Goal: Download file/media

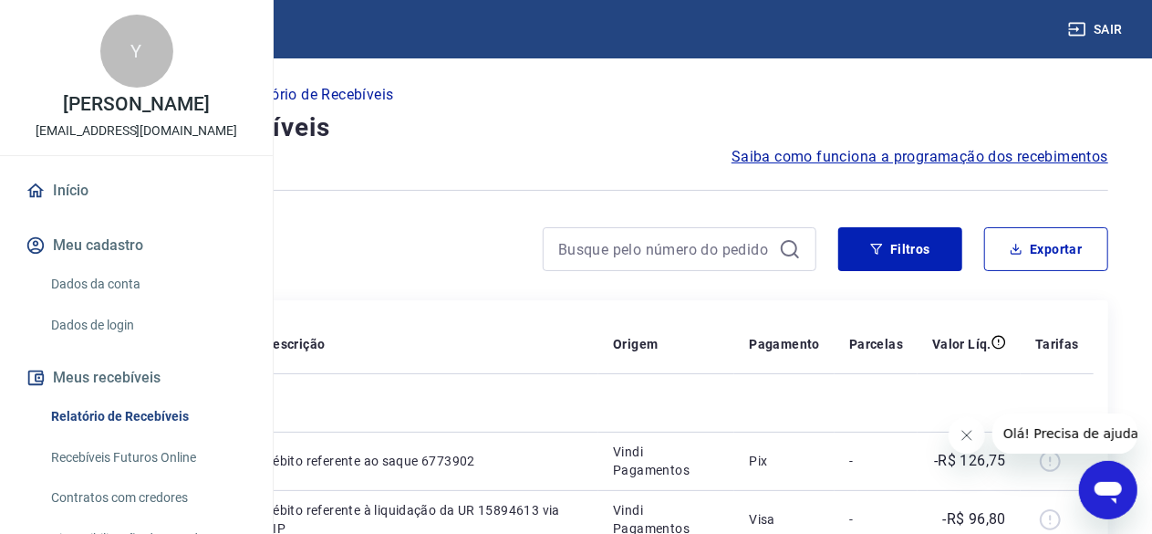
scroll to position [91, 0]
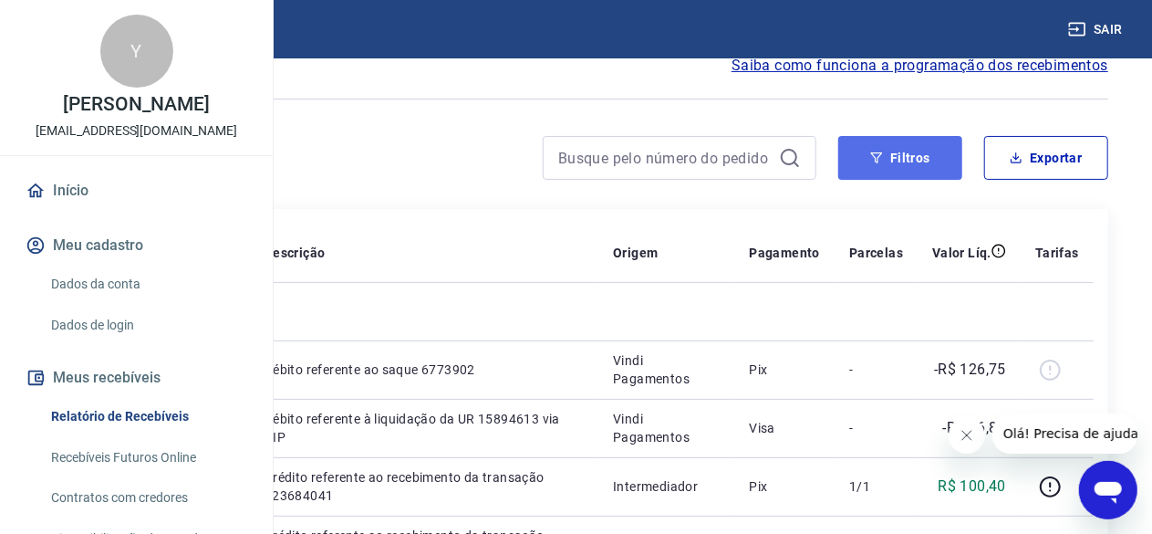
click at [907, 145] on button "Filtros" at bounding box center [900, 158] width 124 height 44
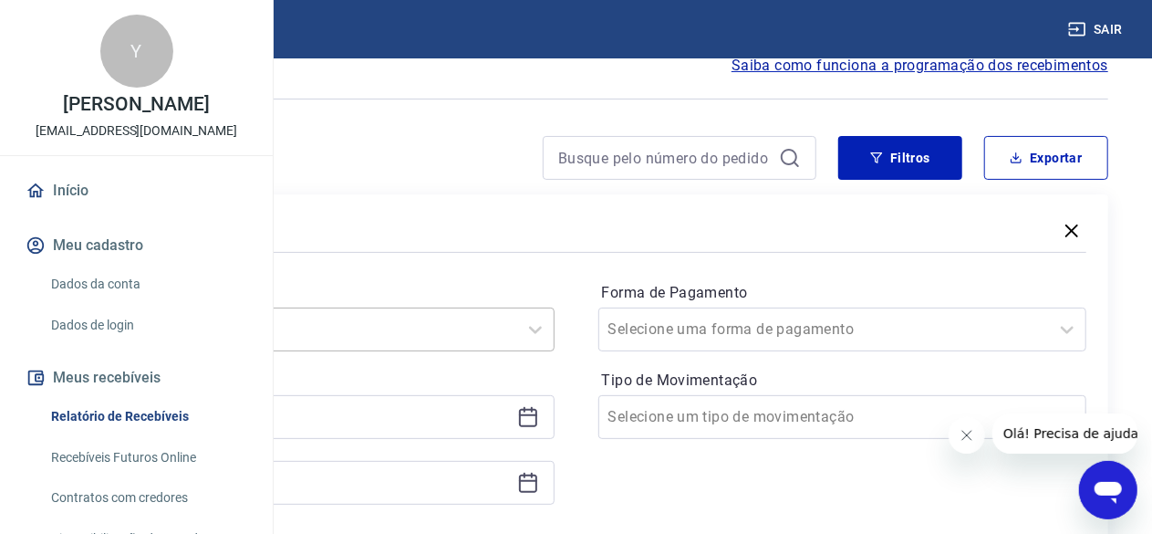
scroll to position [182, 0]
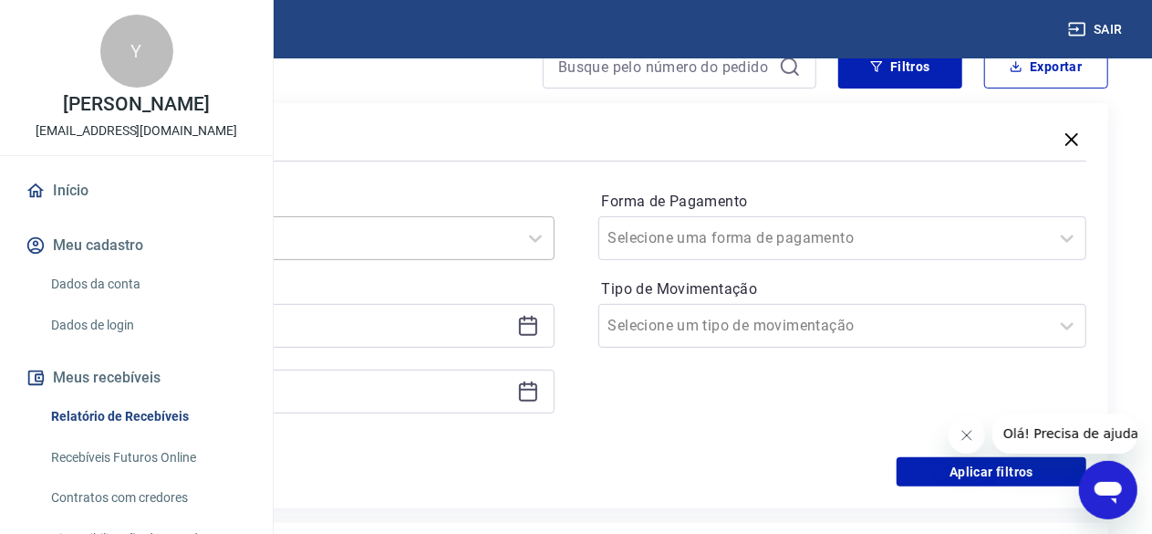
click at [555, 260] on div "Selecione um período" at bounding box center [310, 238] width 489 height 44
click at [488, 424] on div "Últimos 15 dias" at bounding box center [310, 420] width 489 height 36
click at [486, 424] on div "Período option Últimos 15 dias focused, 4 of 7. 7 results available. Use Up and…" at bounding box center [310, 311] width 489 height 248
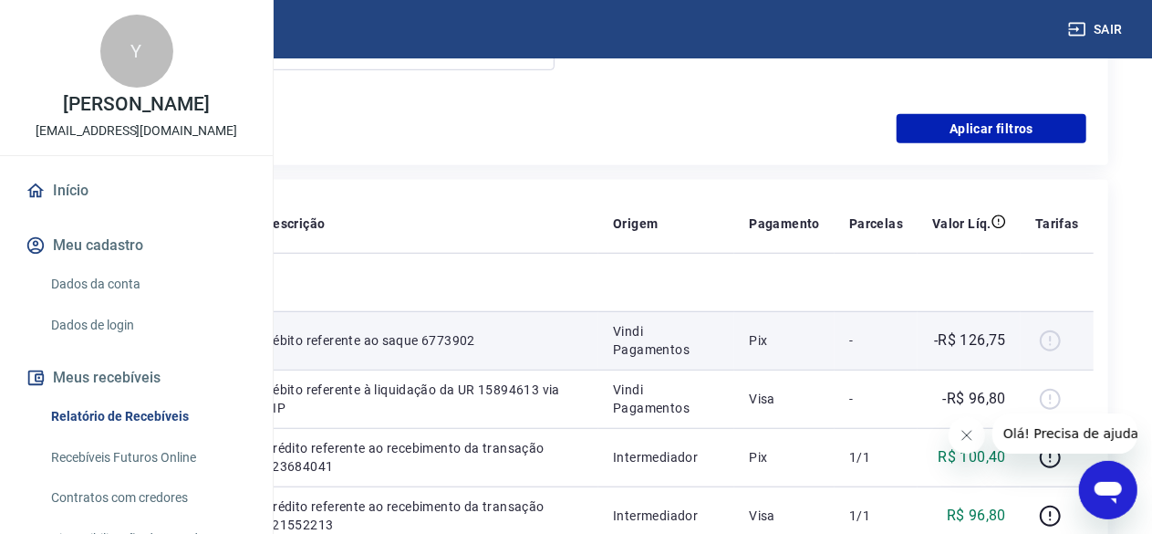
scroll to position [456, 0]
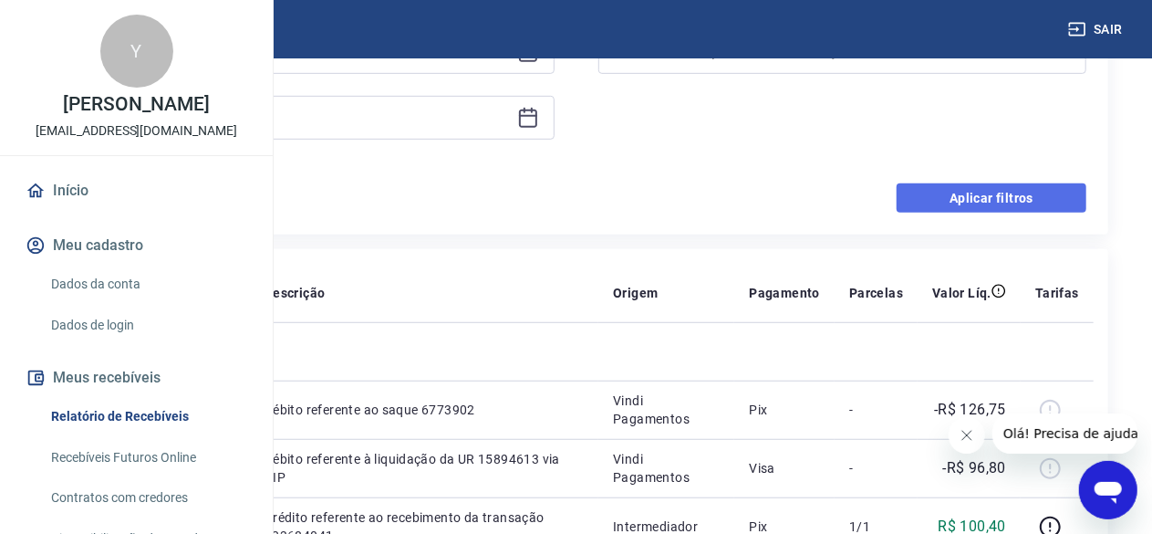
click at [952, 202] on button "Aplicar filtros" at bounding box center [992, 197] width 190 height 29
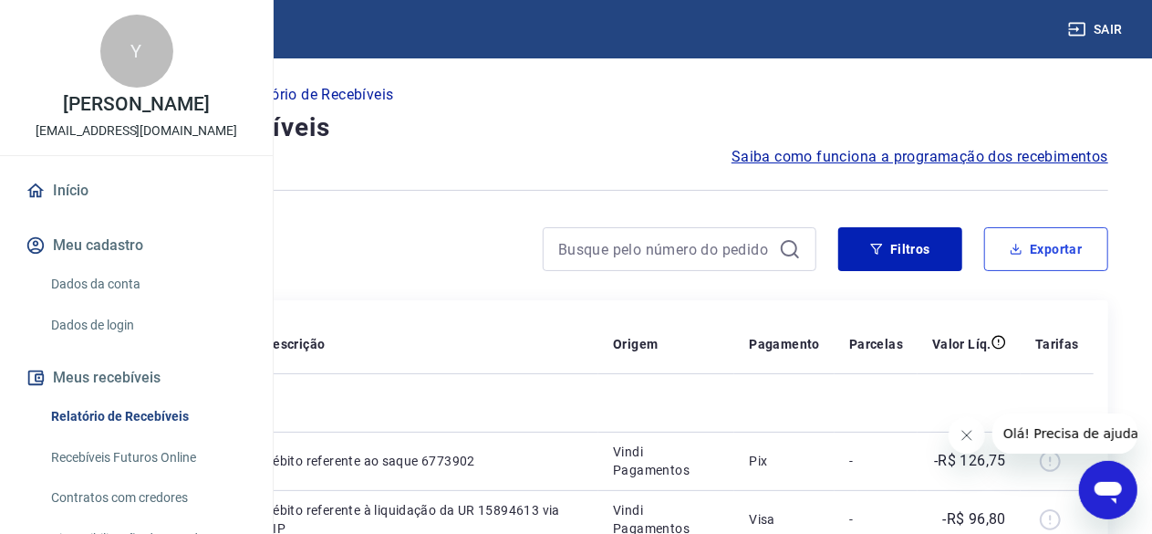
click at [1034, 246] on button "Exportar" at bounding box center [1046, 249] width 124 height 44
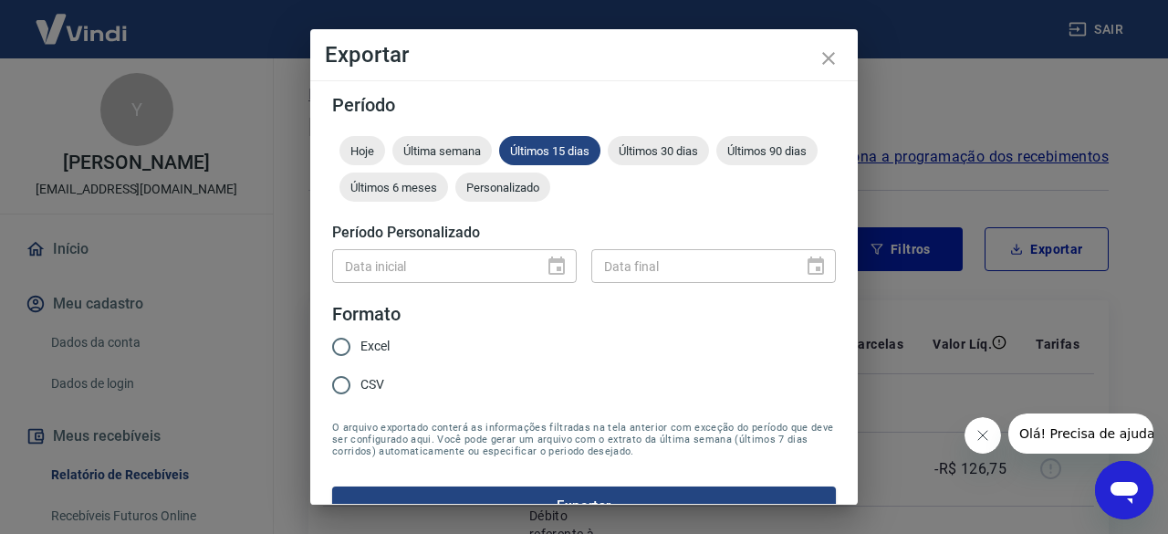
click at [361, 354] on span "Excel" at bounding box center [374, 346] width 29 height 19
click at [360, 354] on input "Excel" at bounding box center [341, 346] width 38 height 38
radio input "true"
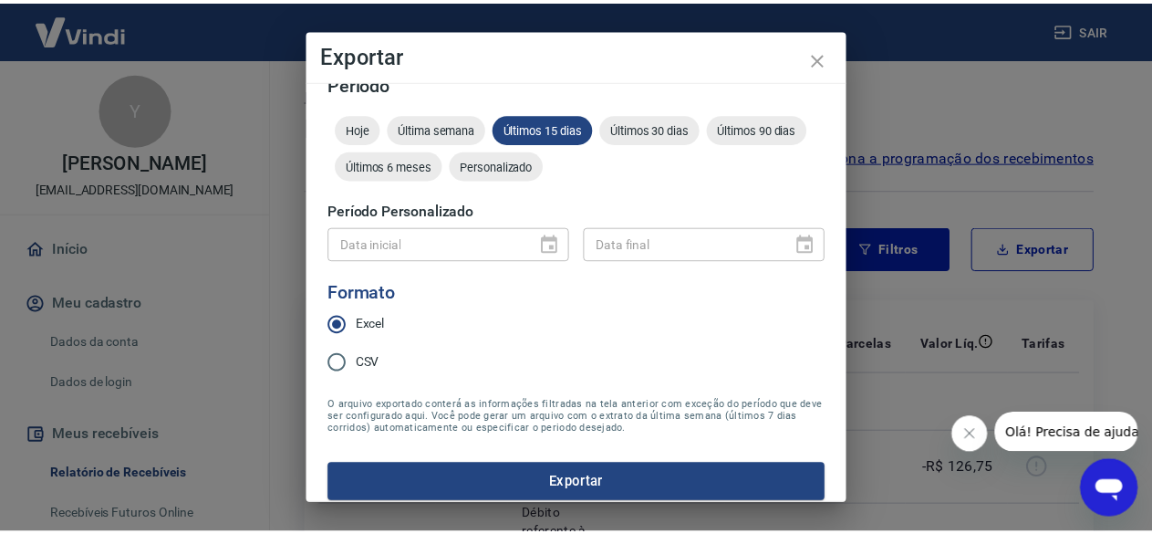
scroll to position [35, 0]
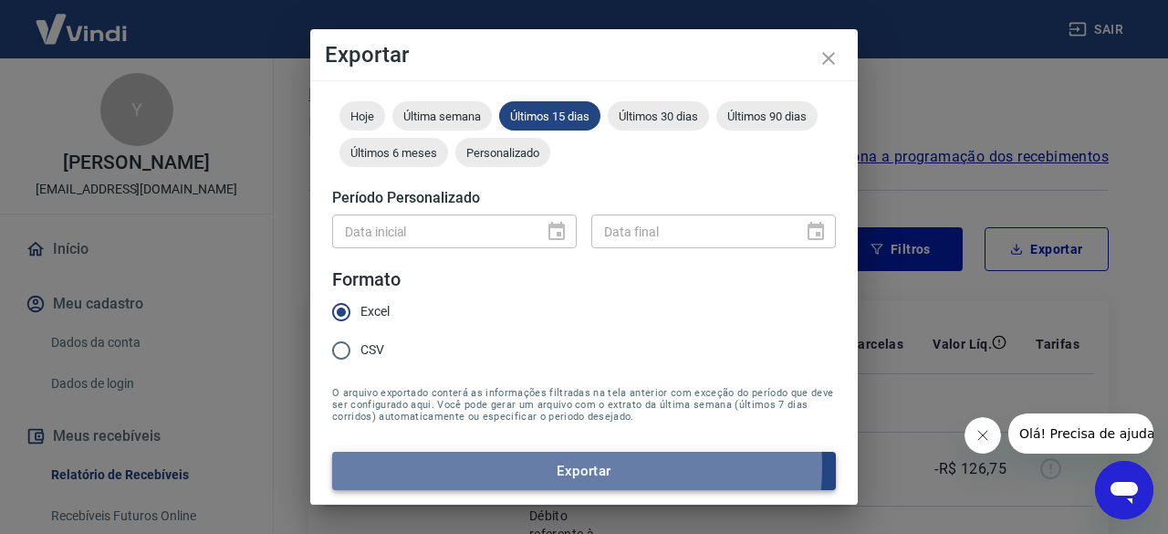
click at [550, 466] on button "Exportar" at bounding box center [584, 471] width 504 height 38
